Goal: Find specific page/section: Find specific page/section

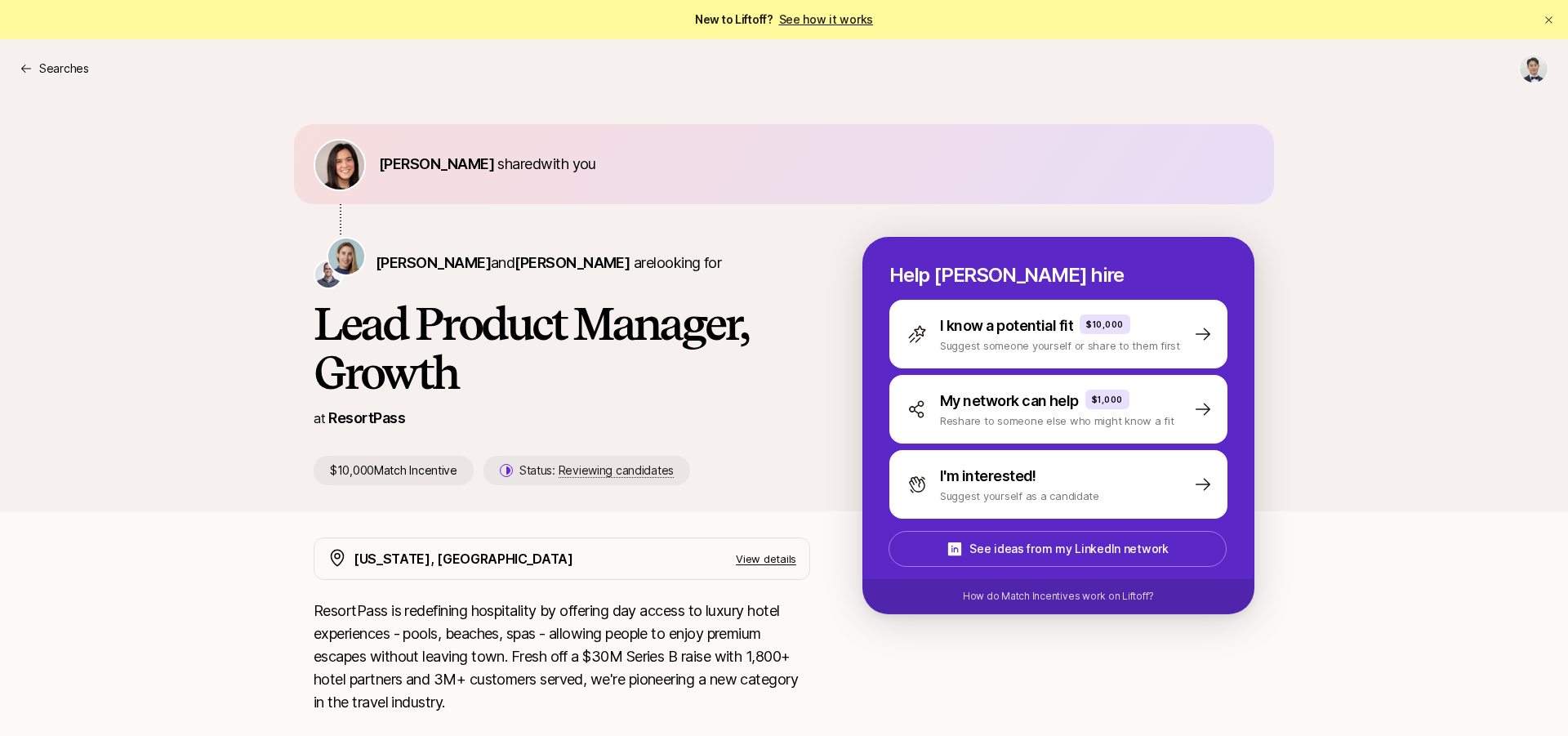
click at [91, 72] on div "Searches" at bounding box center [784, 68] width 1529 height 29
click at [56, 68] on p "Searches" at bounding box center [64, 69] width 50 height 20
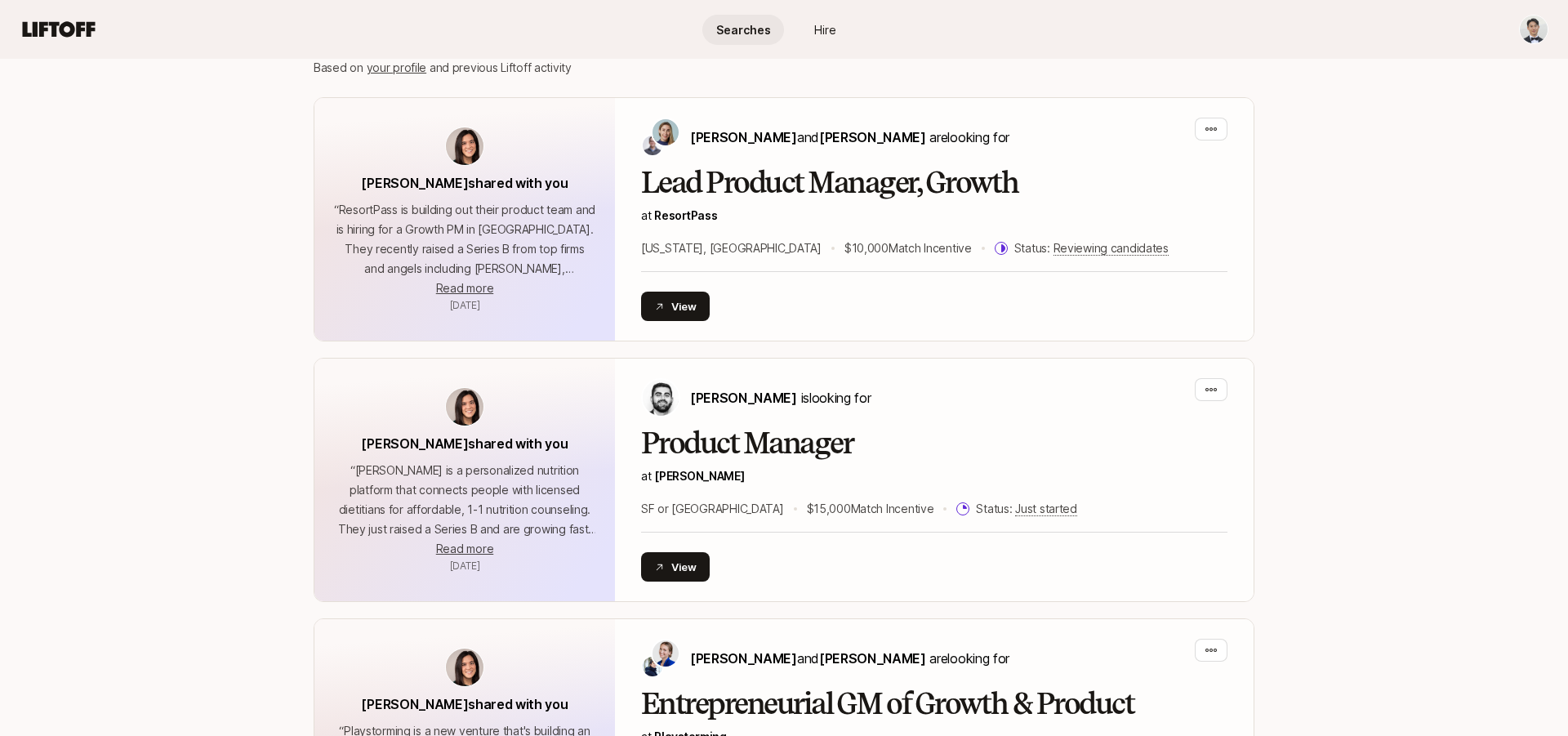
scroll to position [411, 0]
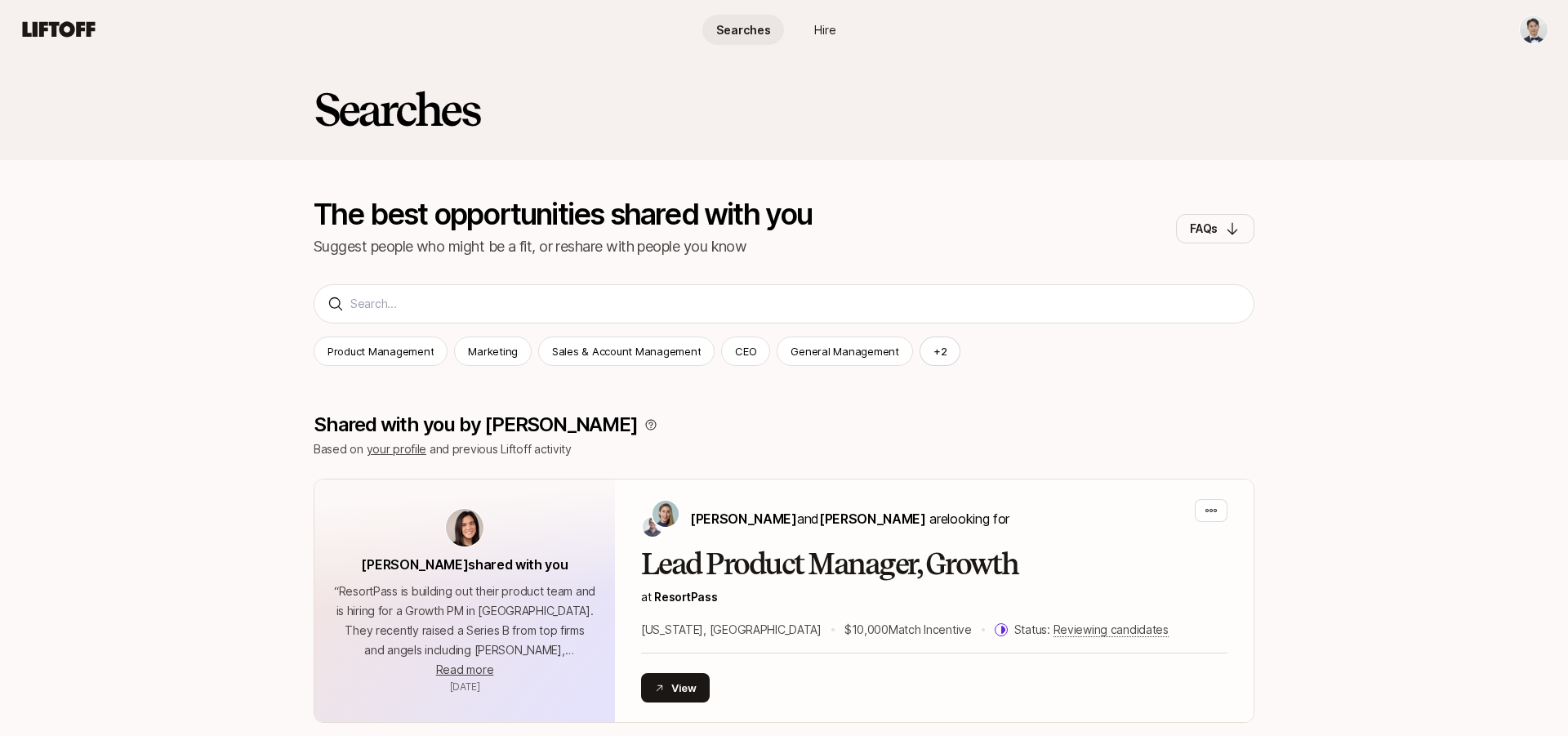
click at [741, 37] on span "Searches" at bounding box center [743, 30] width 55 height 17
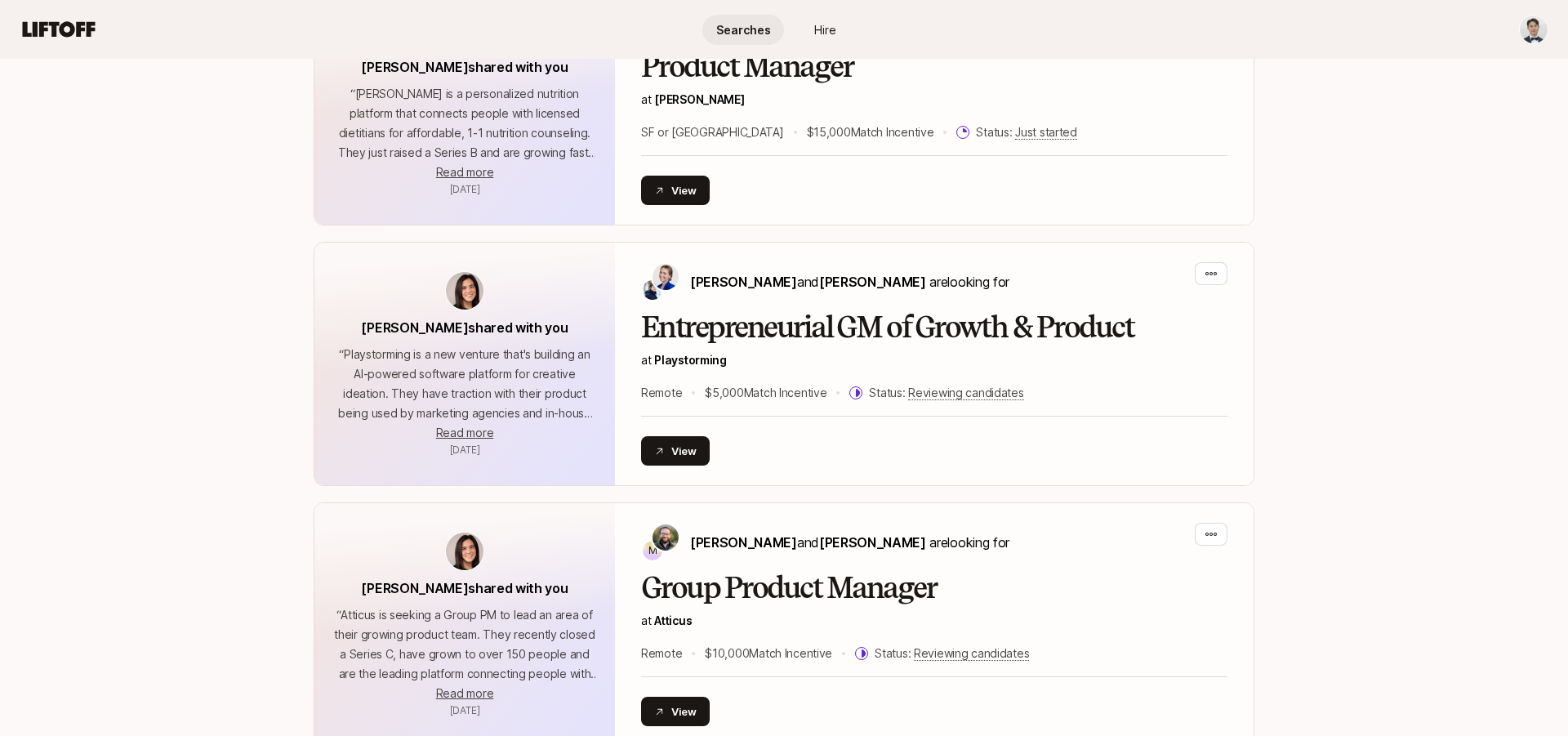
scroll to position [789, 0]
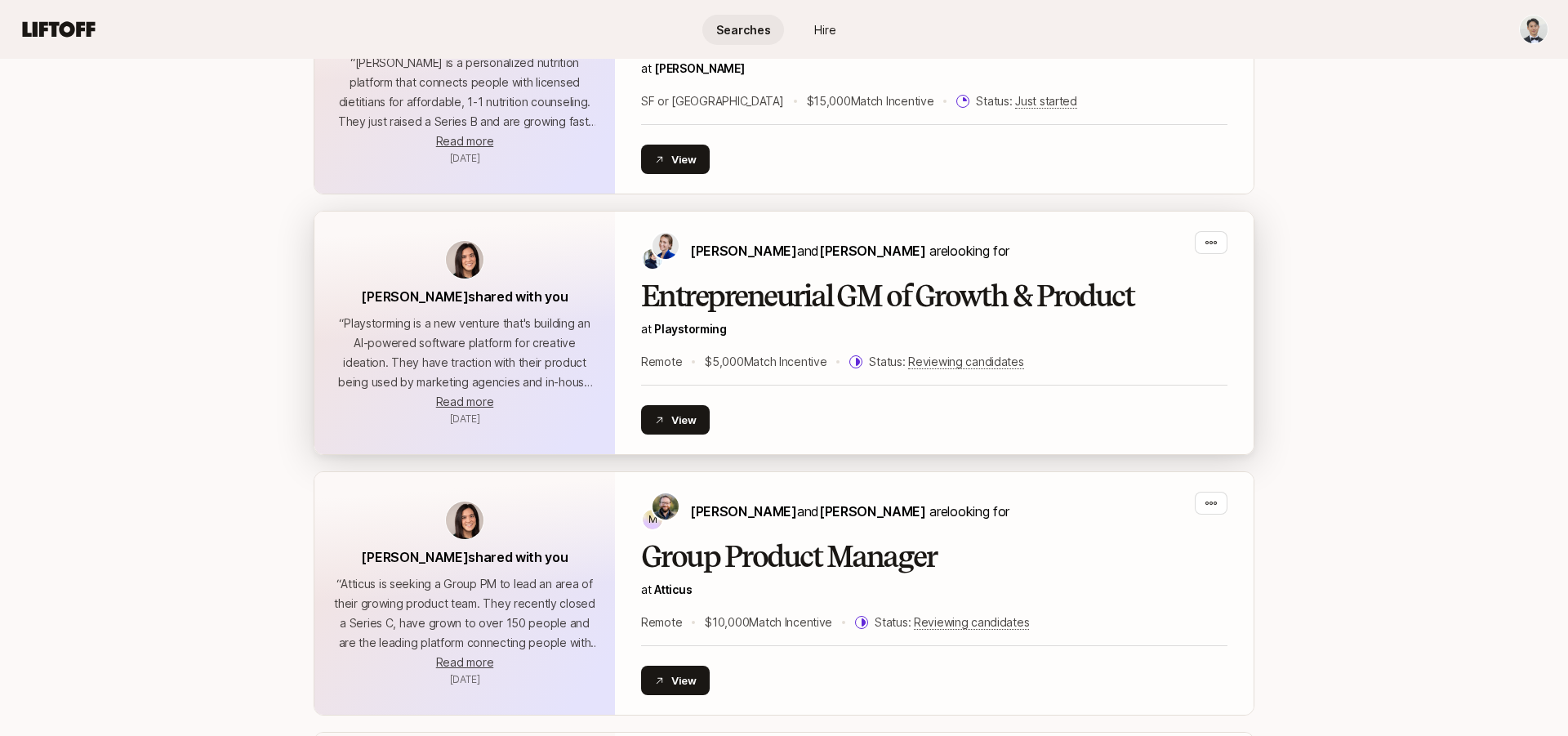
click at [780, 305] on h2 "Entrepreneurial GM of Growth & Product" at bounding box center [934, 296] width 586 height 32
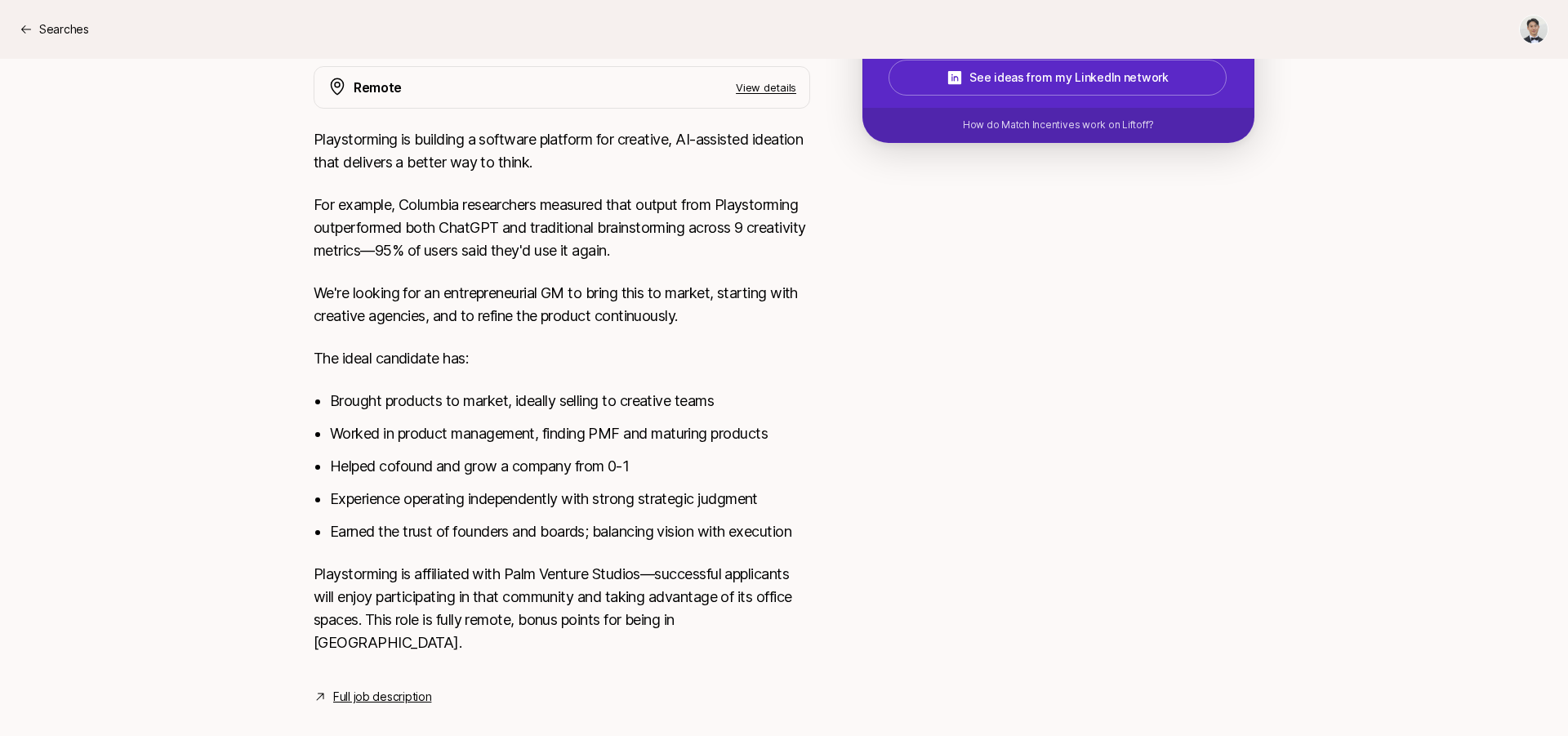
scroll to position [474, 0]
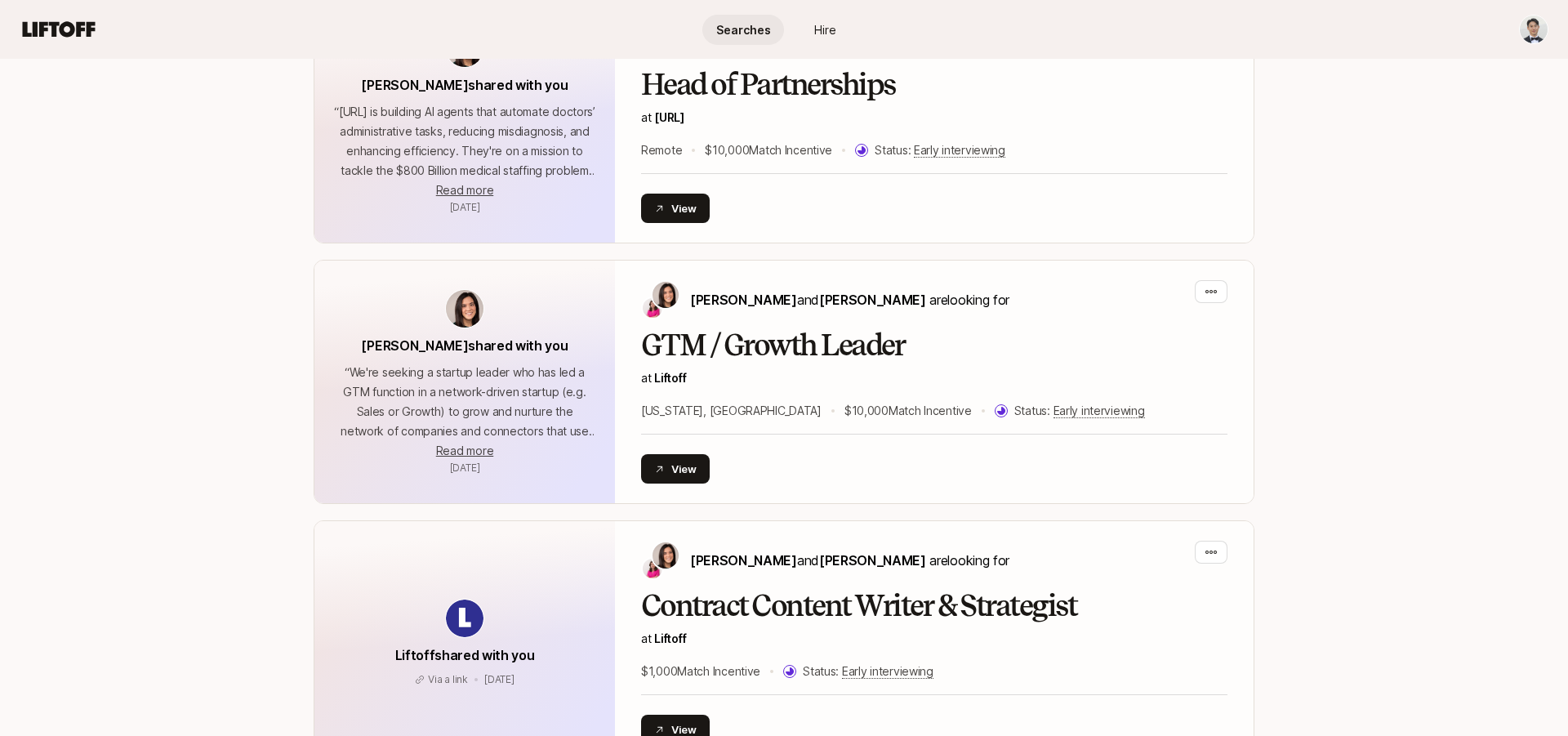
scroll to position [2860, 0]
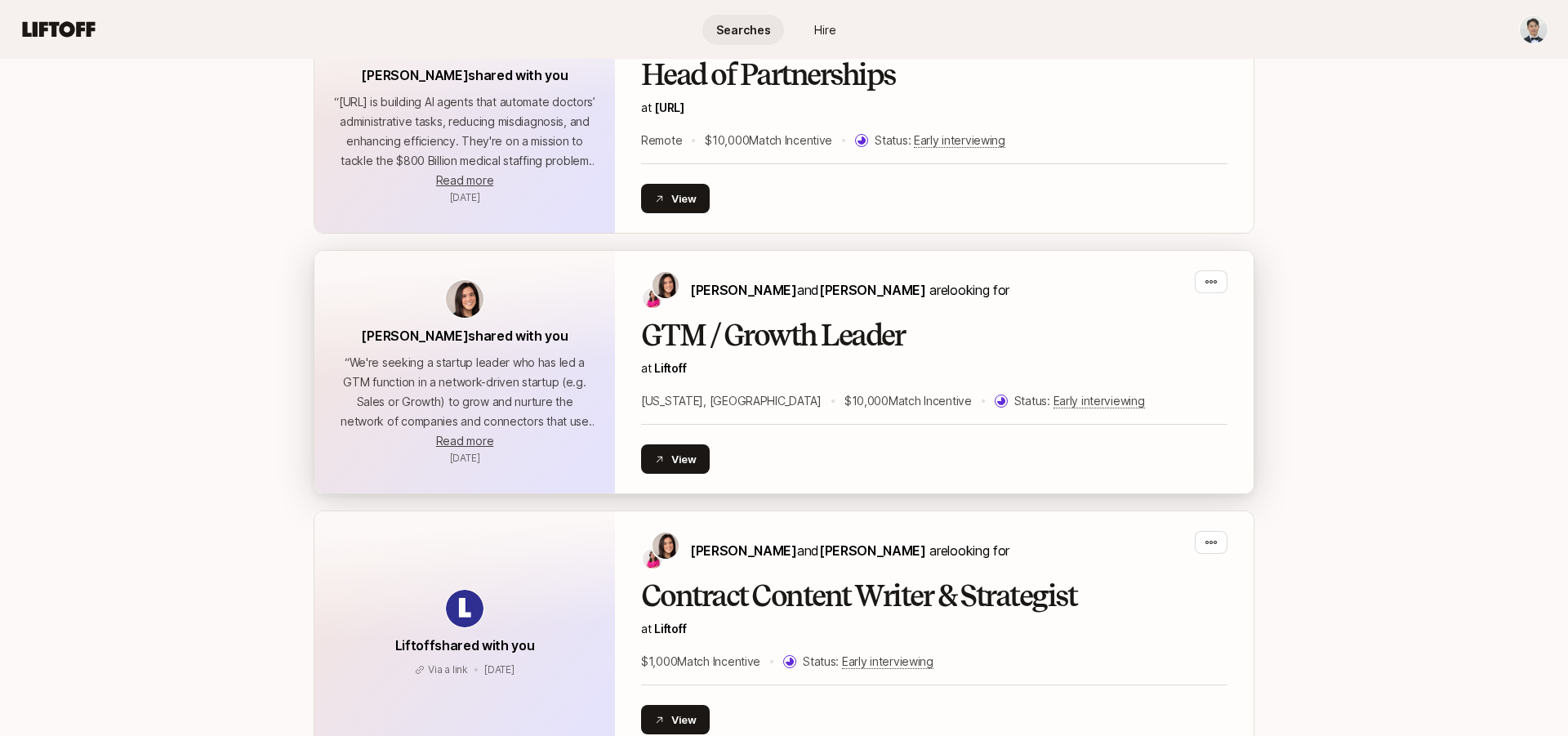
click at [755, 319] on h2 "GTM / Growth Leader" at bounding box center [934, 335] width 586 height 32
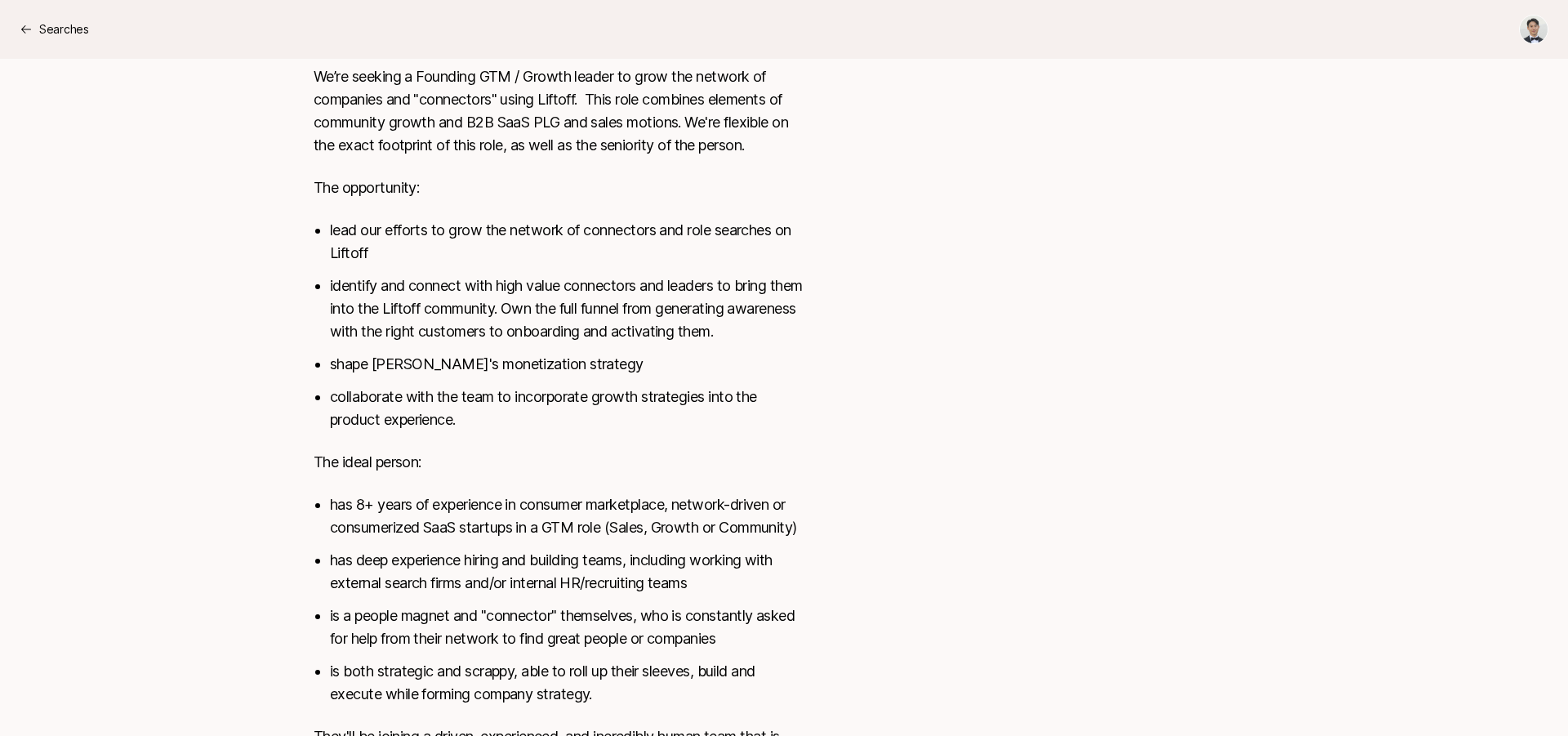
scroll to position [675, 0]
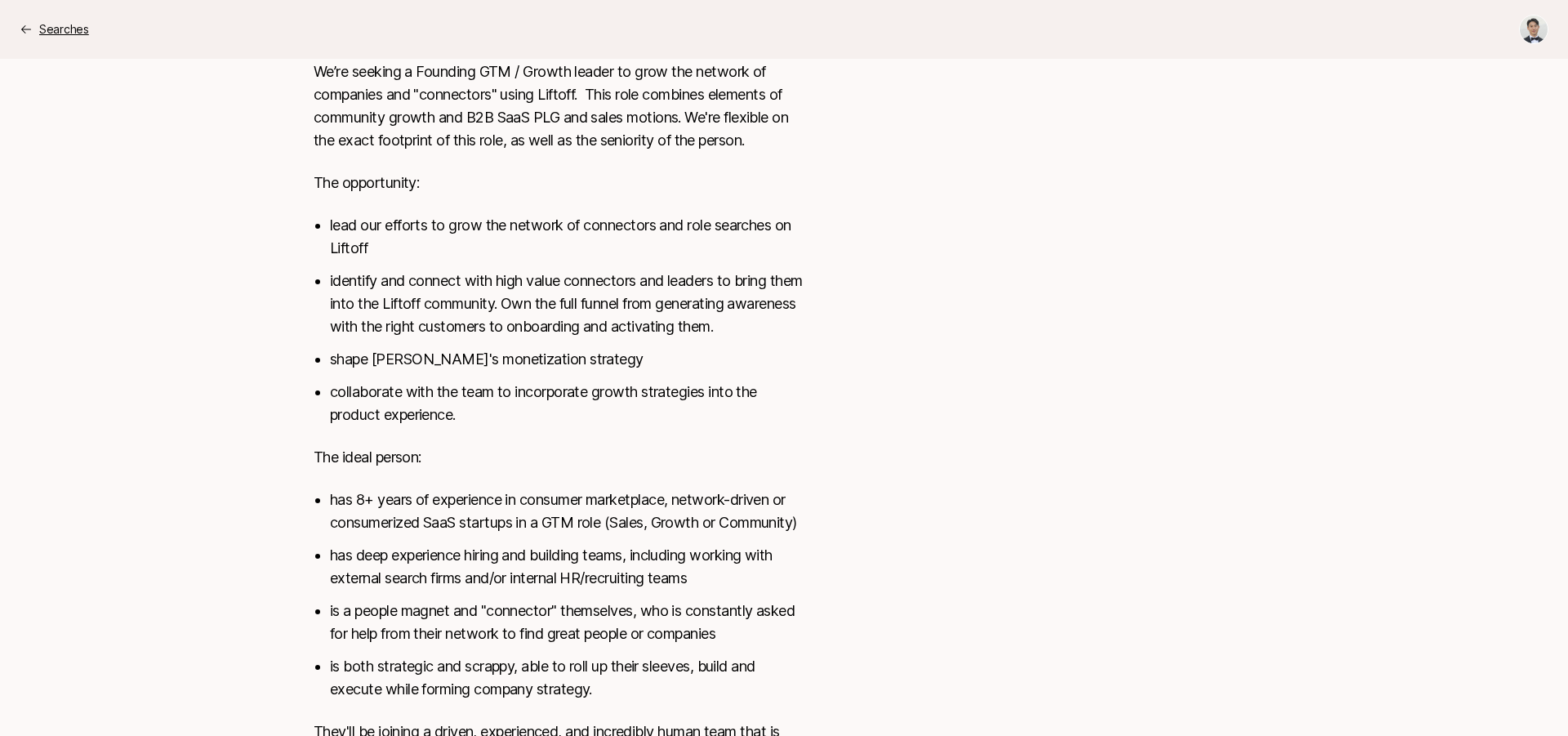
click at [53, 27] on p "Searches" at bounding box center [64, 30] width 50 height 20
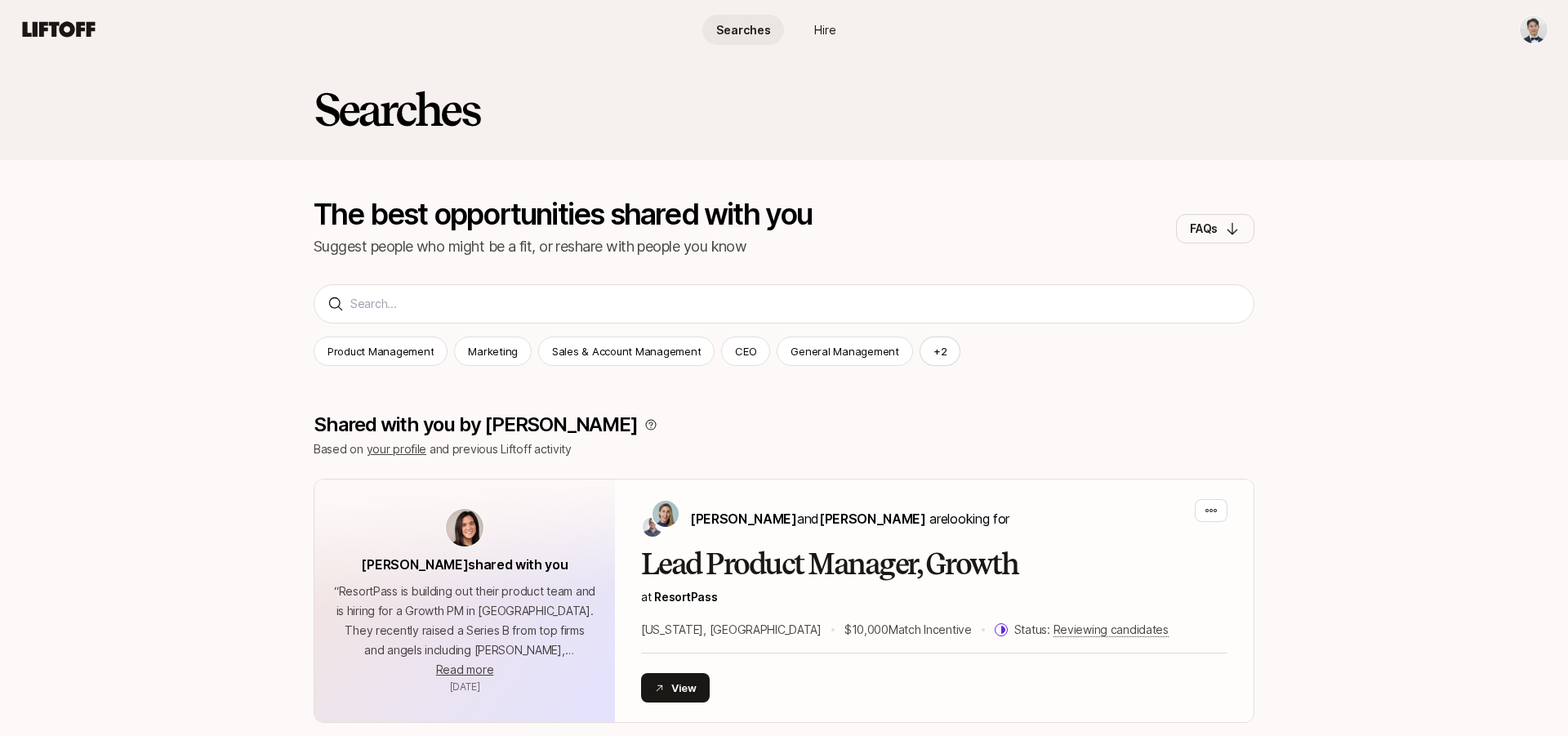
click at [821, 36] on span "Hire" at bounding box center [825, 30] width 22 height 17
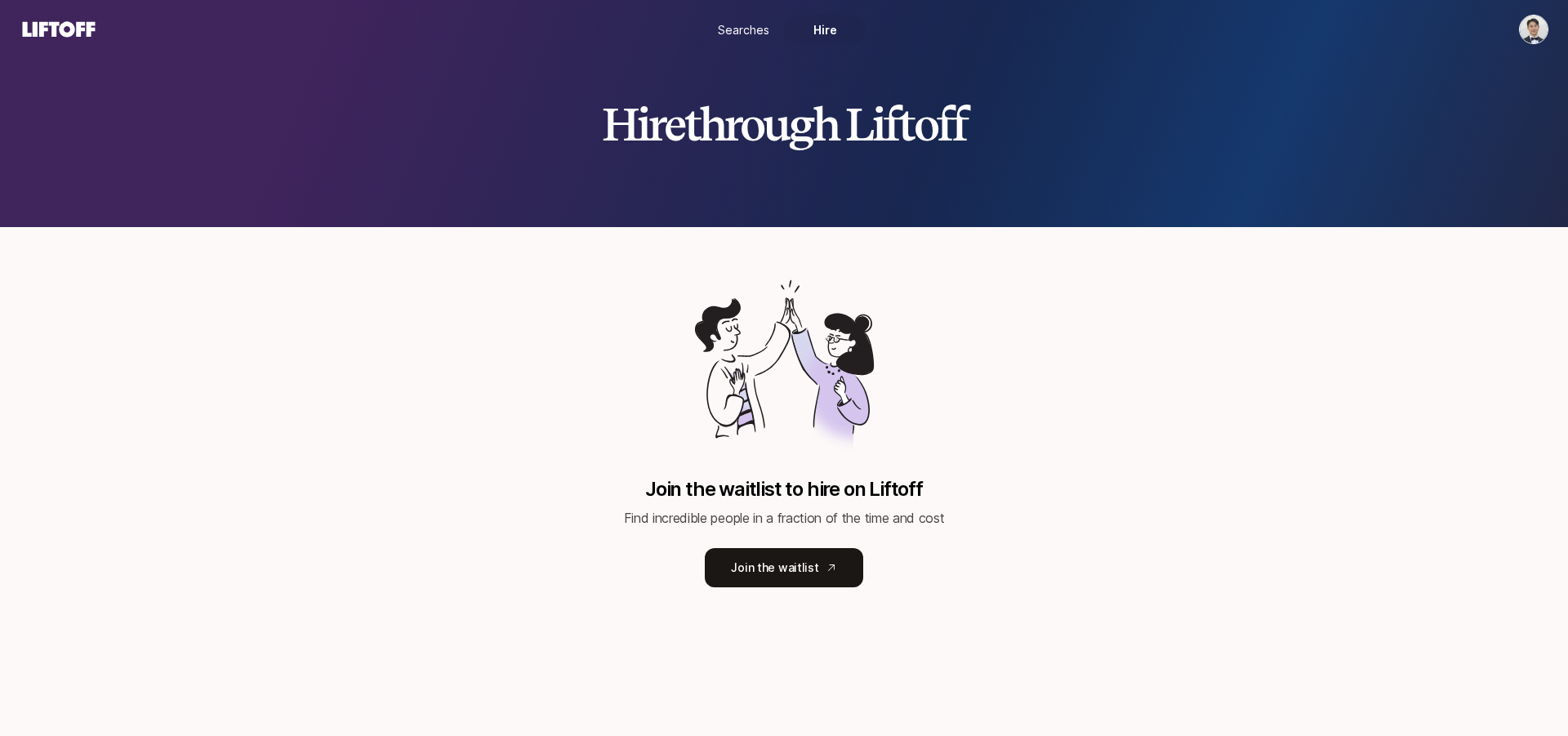
click at [749, 37] on span "Searches" at bounding box center [743, 30] width 51 height 17
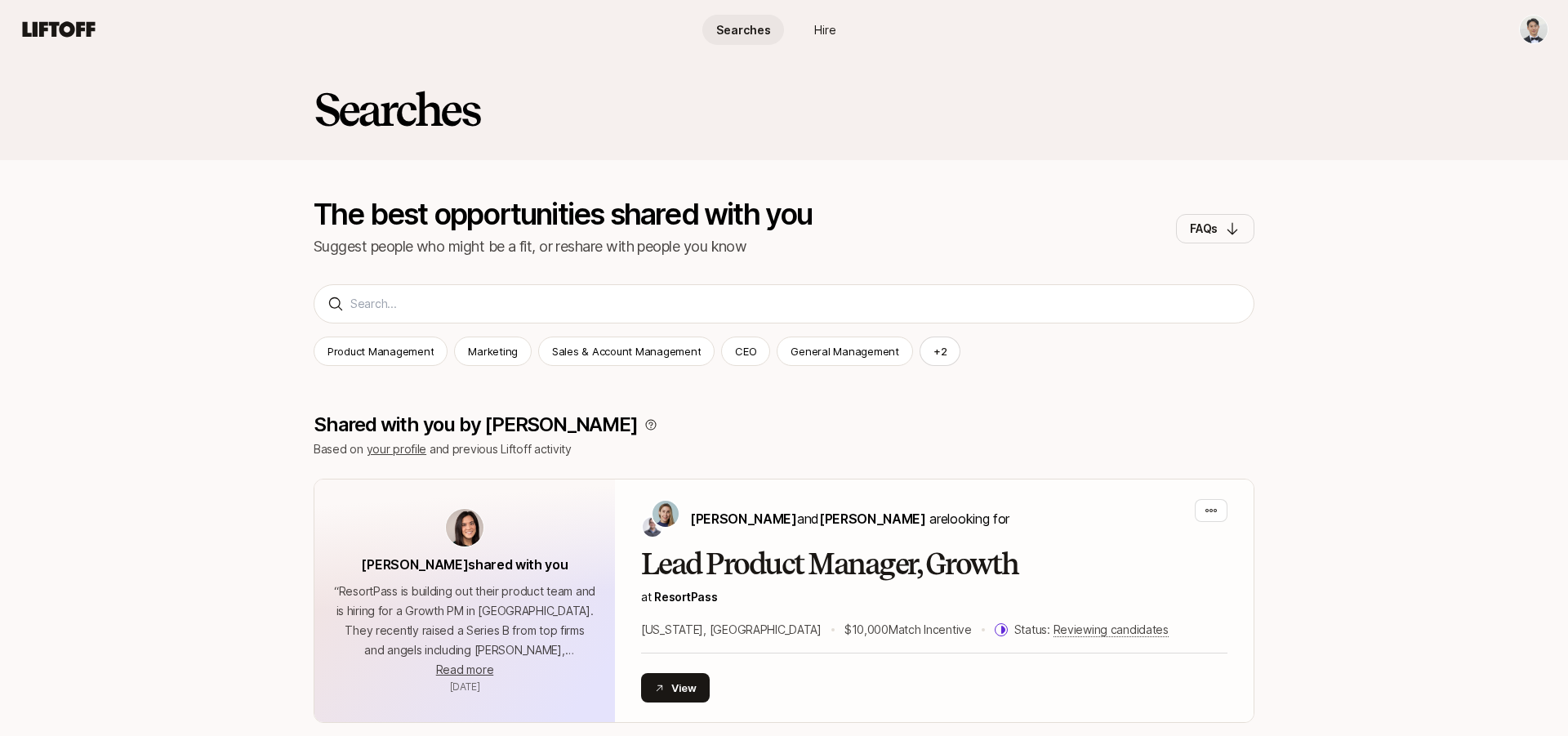
click at [60, 37] on icon at bounding box center [59, 30] width 78 height 23
